Goal: Information Seeking & Learning: Learn about a topic

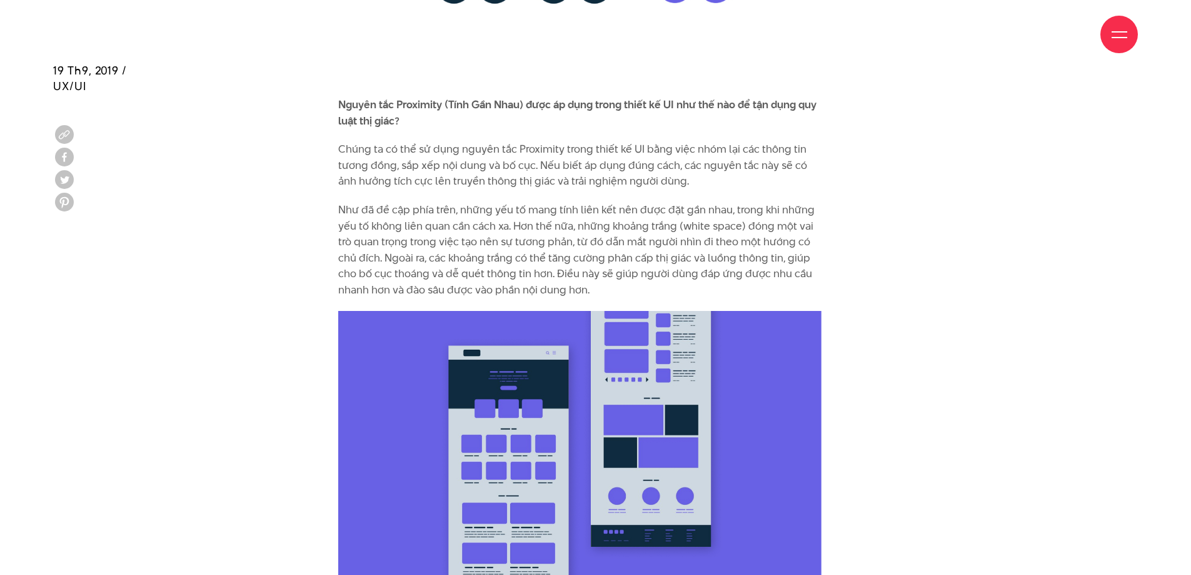
scroll to position [4380, 0]
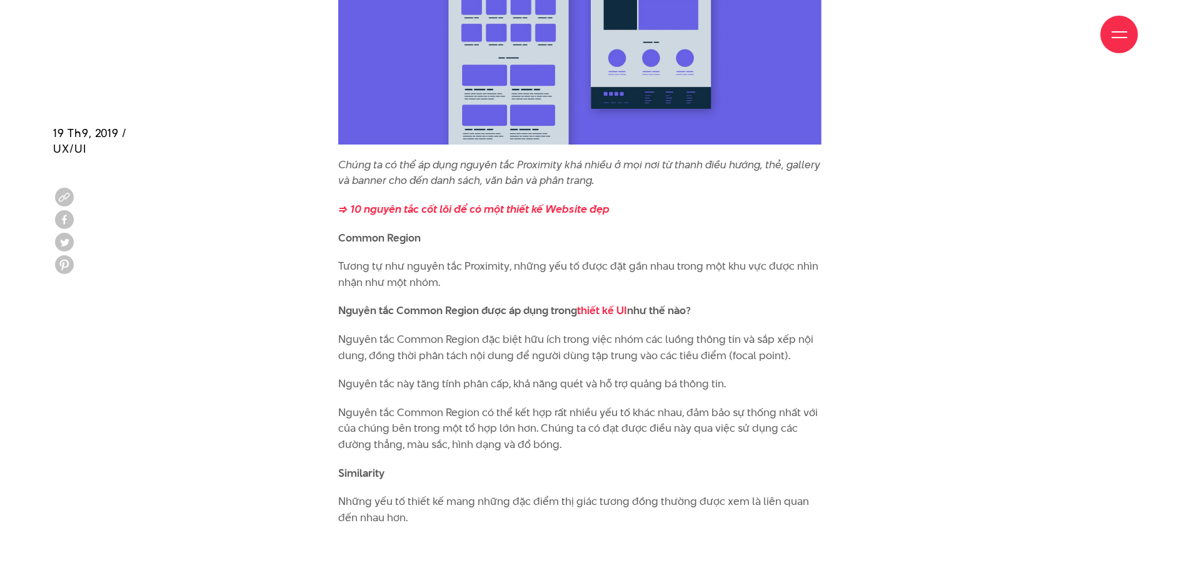
scroll to position [4818, 0]
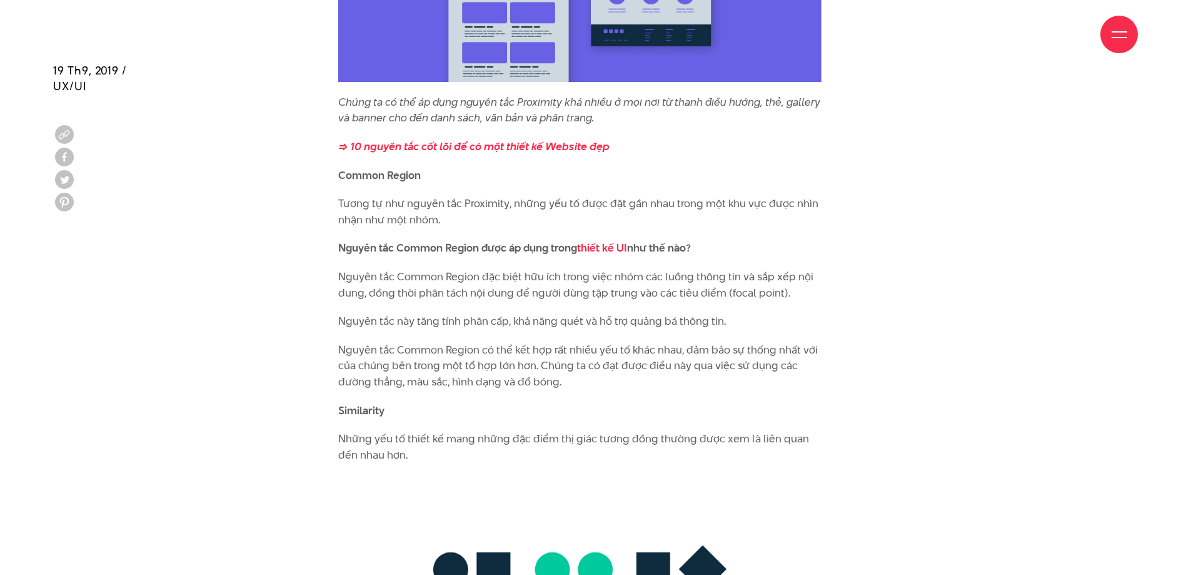
drag, startPoint x: 340, startPoint y: 171, endPoint x: 456, endPoint y: 180, distance: 116.7
click at [456, 196] on p "Tương tự như nguyên tắc Proximity, những yếu tố được đặt gần nhau trong một khu…" at bounding box center [579, 212] width 483 height 32
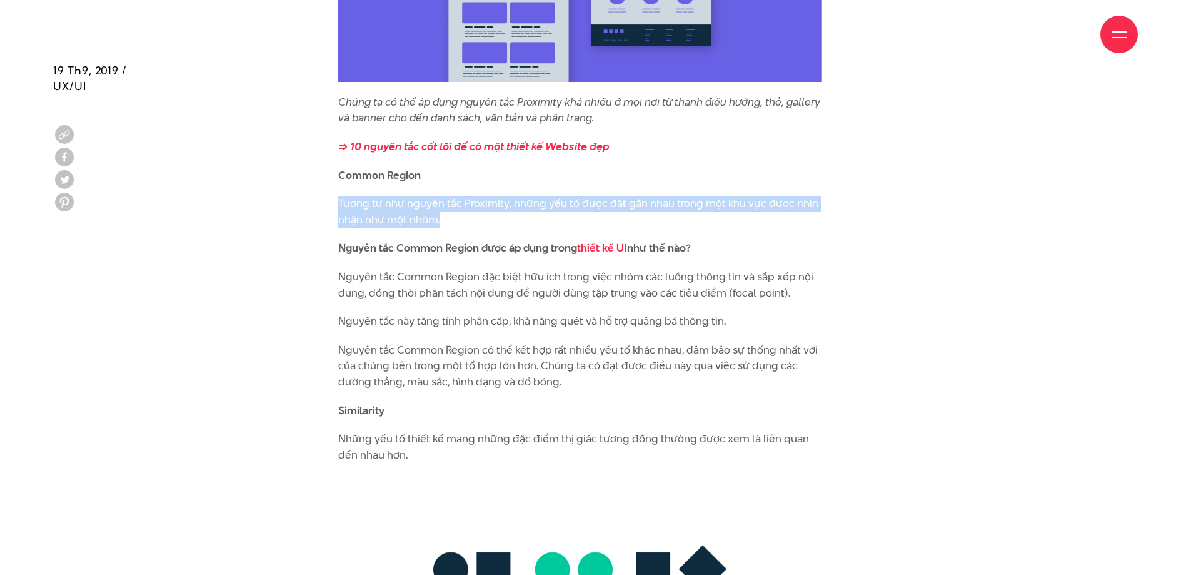
click at [663, 196] on p "Tương tự như nguyên tắc Proximity, những yếu tố được đặt gần nhau trong một khu…" at bounding box center [579, 212] width 483 height 32
drag, startPoint x: 513, startPoint y: 174, endPoint x: 517, endPoint y: 189, distance: 14.7
click at [517, 196] on p "Tương tự như nguyên tắc Proximity, những yếu tố được đặt gần nhau trong một khu…" at bounding box center [579, 212] width 483 height 32
copy p "những yếu tố được đặt gần nhau trong một khu vực được nhìn nhận như một nhóm."
click at [665, 196] on p "Tương tự như nguyên tắc Proximity, những yếu tố được đặt gần nhau trong một khu…" at bounding box center [579, 212] width 483 height 32
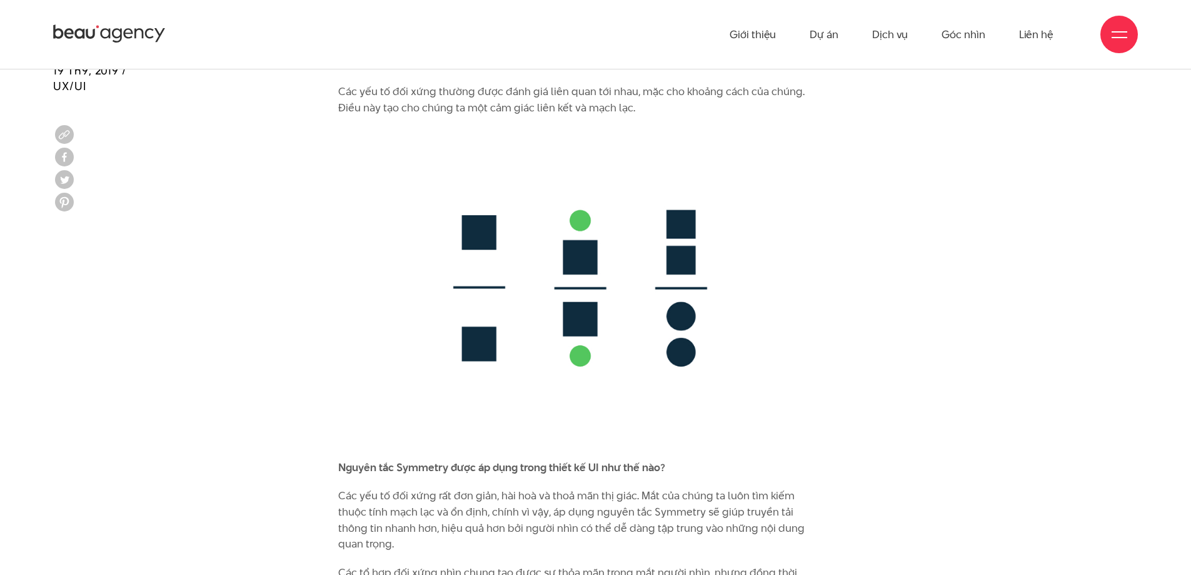
scroll to position [6881, 0]
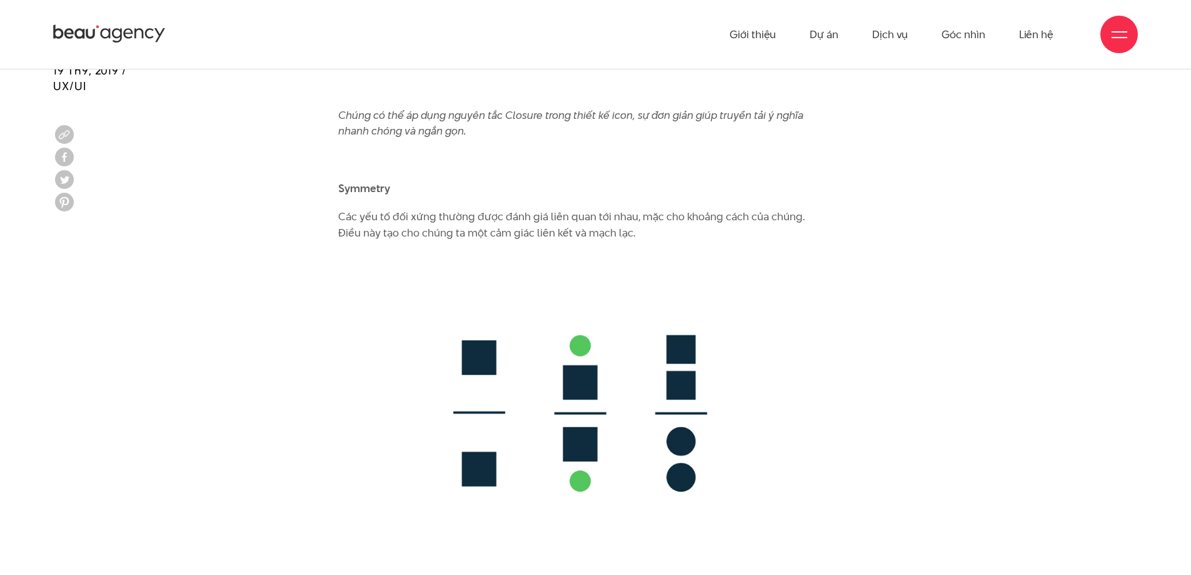
drag, startPoint x: 339, startPoint y: 184, endPoint x: 658, endPoint y: 204, distance: 319.6
click at [658, 209] on p "Các yếu tố đối xứng thường được đánh giá liên quan tới nhau, mặc cho khoảng các…" at bounding box center [579, 225] width 483 height 32
click at [720, 253] on img at bounding box center [579, 412] width 483 height 319
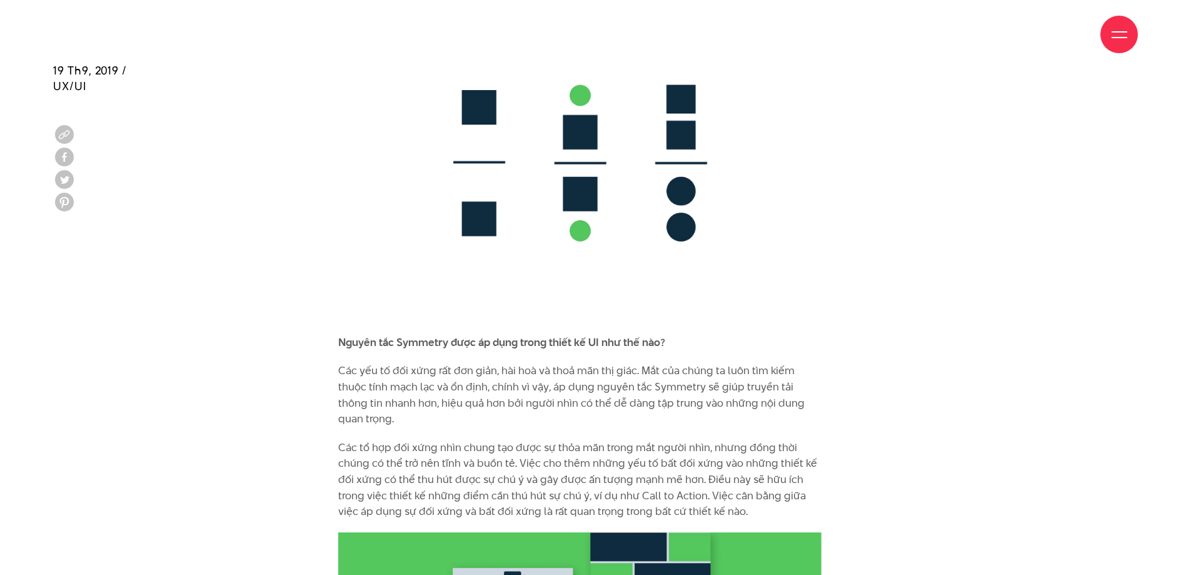
scroll to position [7194, 0]
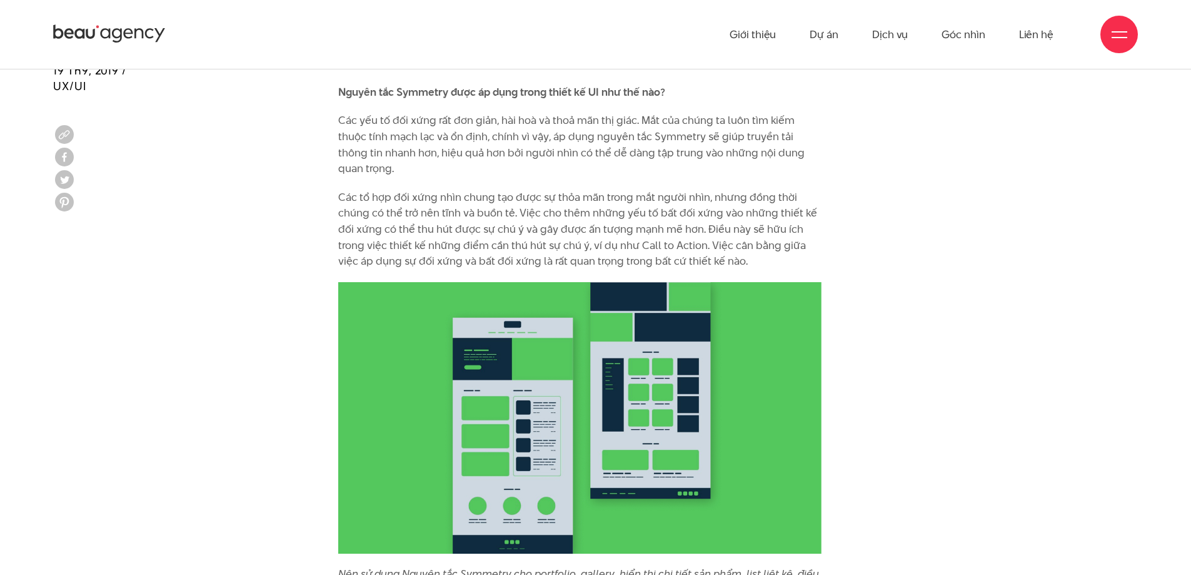
scroll to position [7444, 0]
